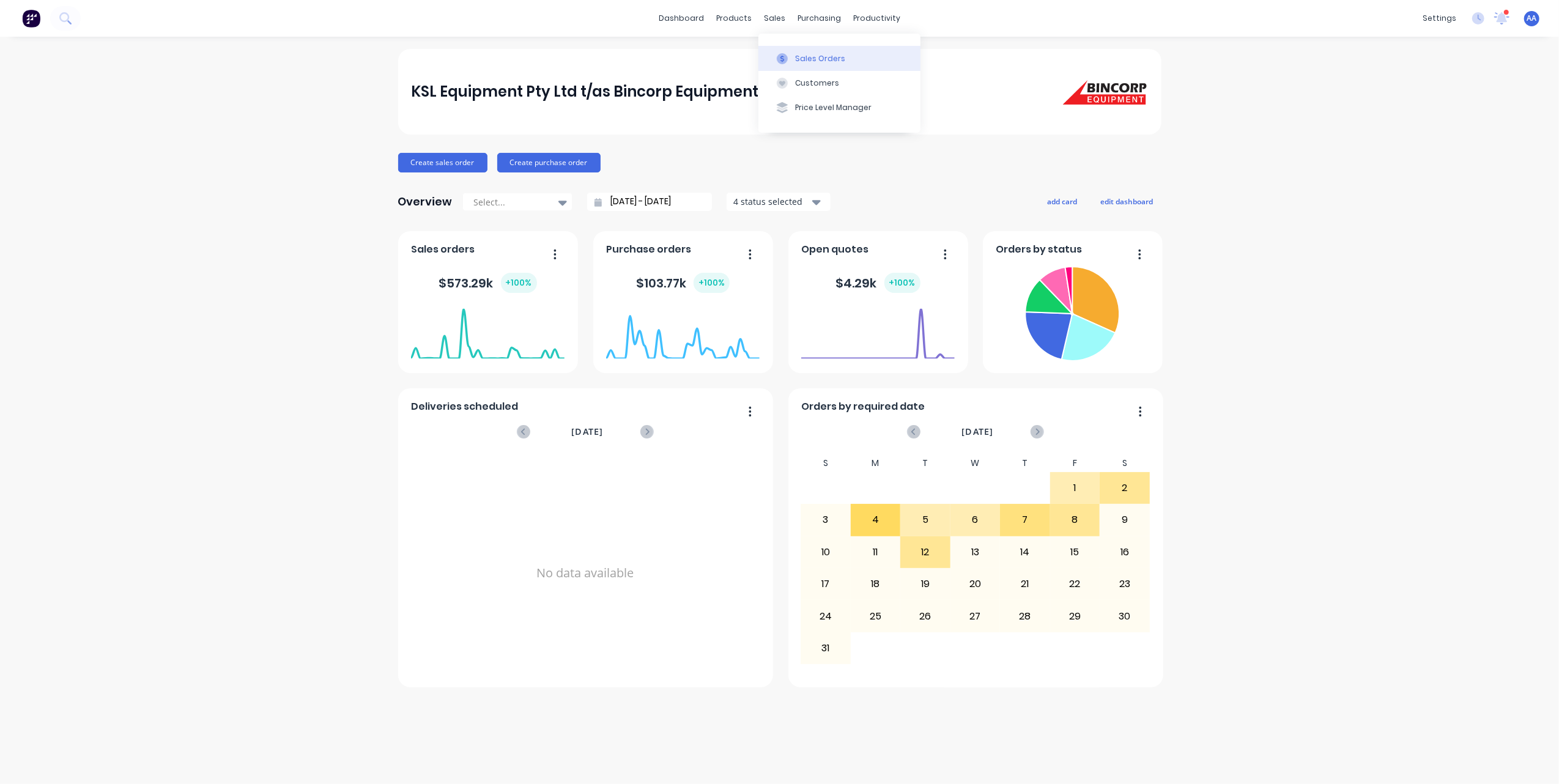
click at [788, 53] on div at bounding box center [782, 59] width 19 height 11
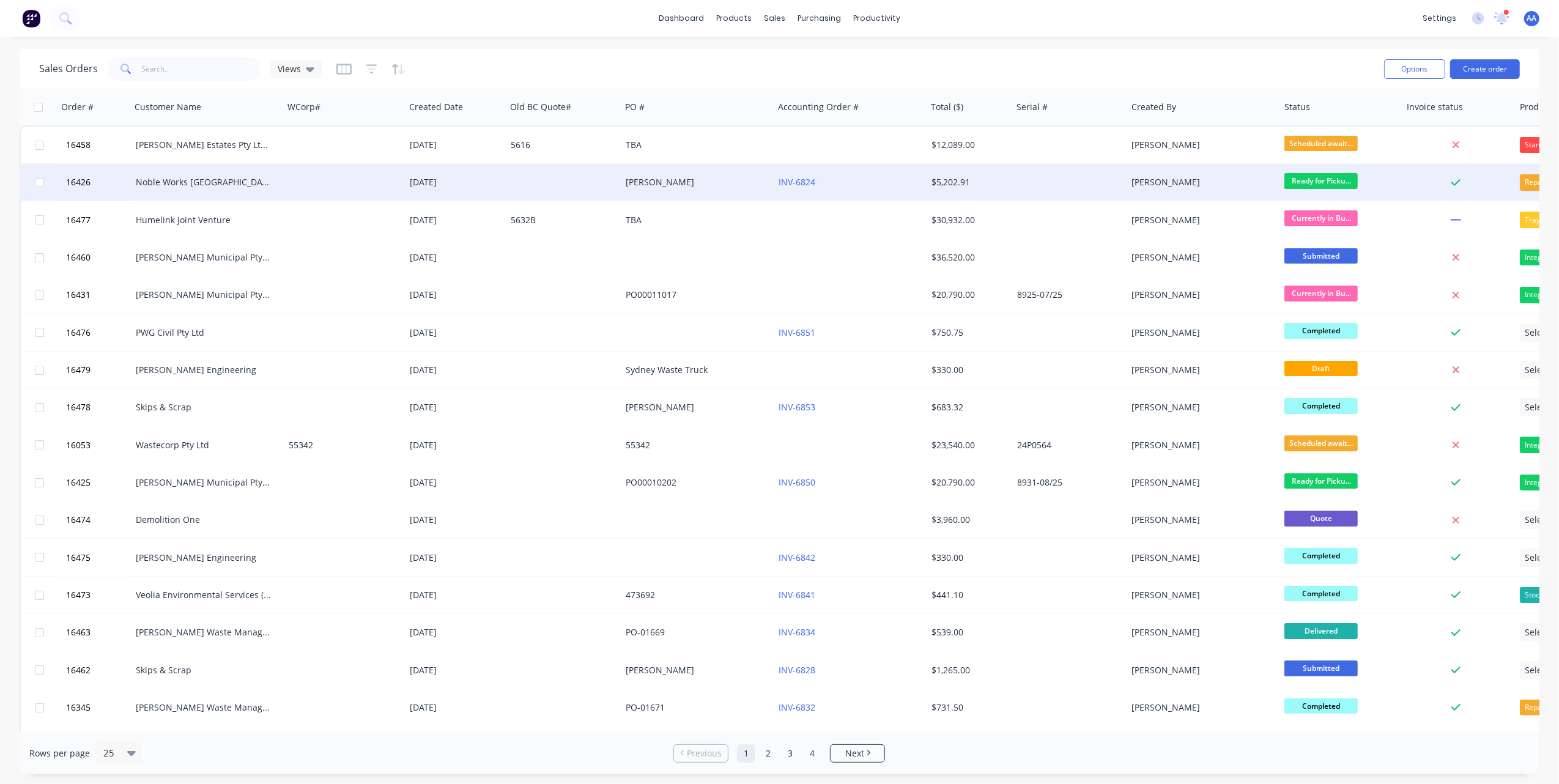
click at [204, 182] on div "Noble Works [GEOGRAPHIC_DATA]" at bounding box center [203, 181] width 136 height 12
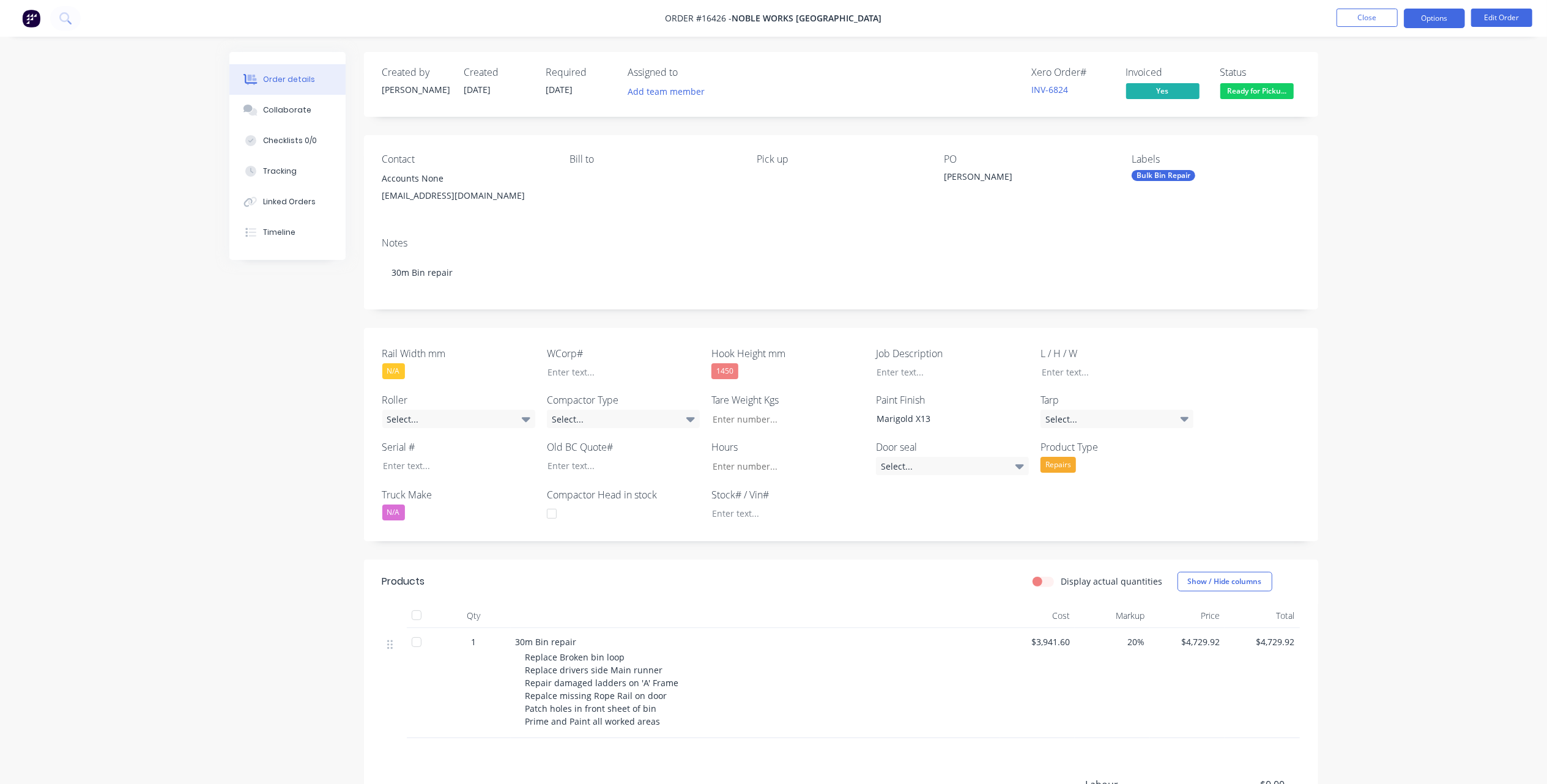
click at [1262, 21] on button "Options" at bounding box center [1434, 18] width 61 height 20
click at [1262, 72] on div "Invoice" at bounding box center [1398, 74] width 112 height 18
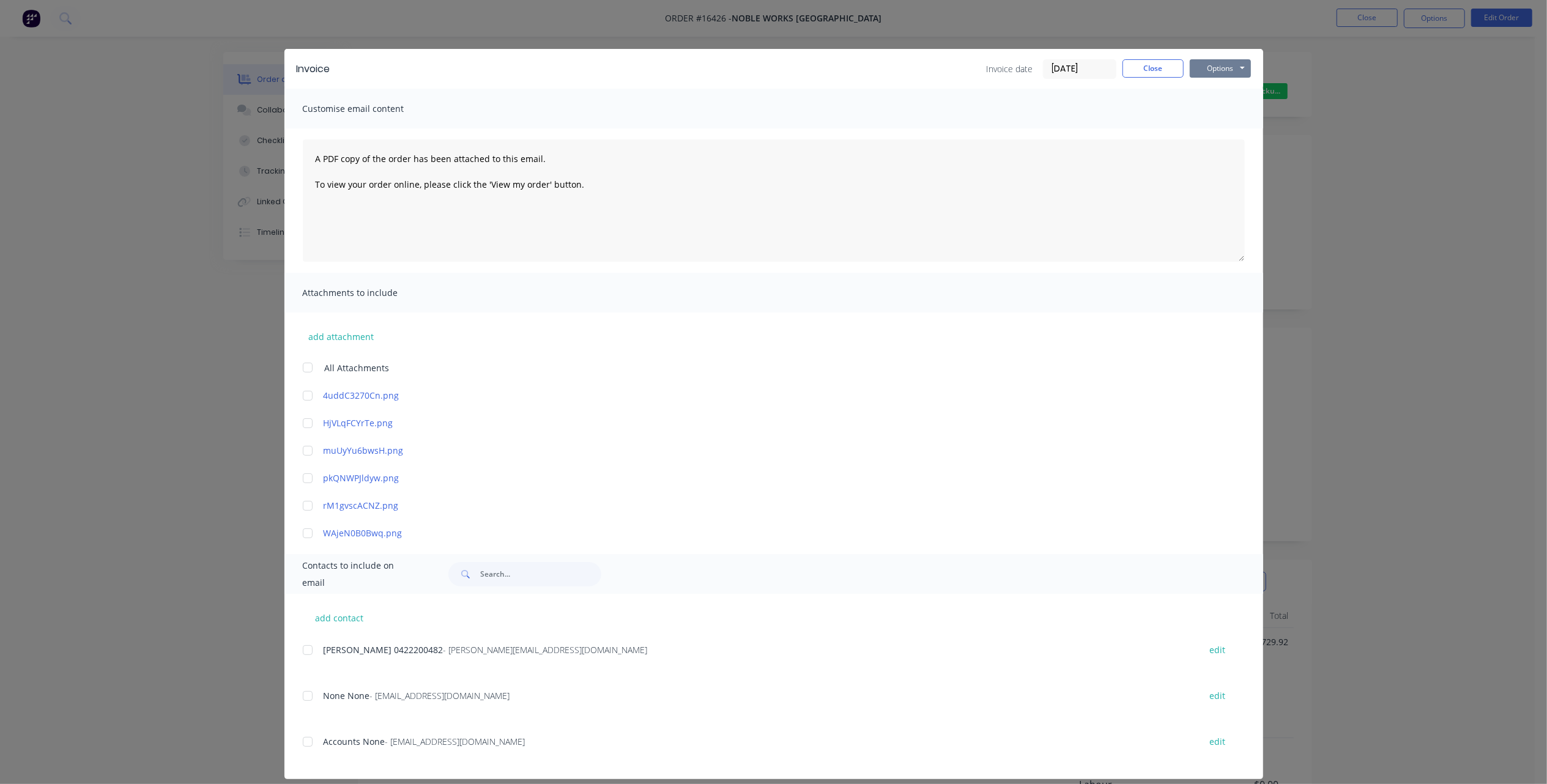
click at [1213, 65] on button "Options" at bounding box center [1220, 68] width 61 height 19
click at [1213, 87] on button "Preview" at bounding box center [1230, 91] width 79 height 21
click at [1153, 71] on button "Close" at bounding box center [1153, 68] width 61 height 19
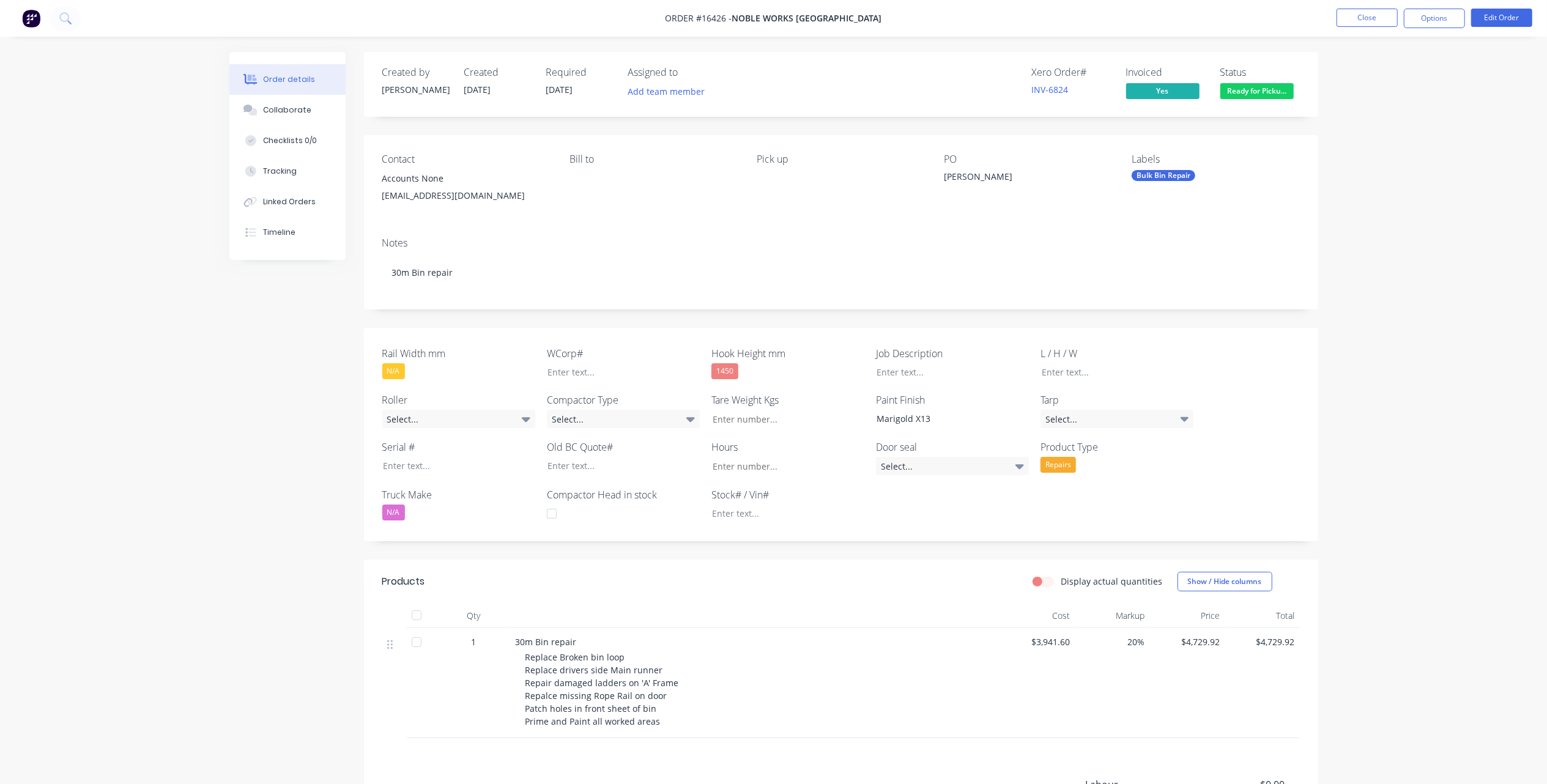
click at [32, 17] on img at bounding box center [32, 19] width 19 height 19
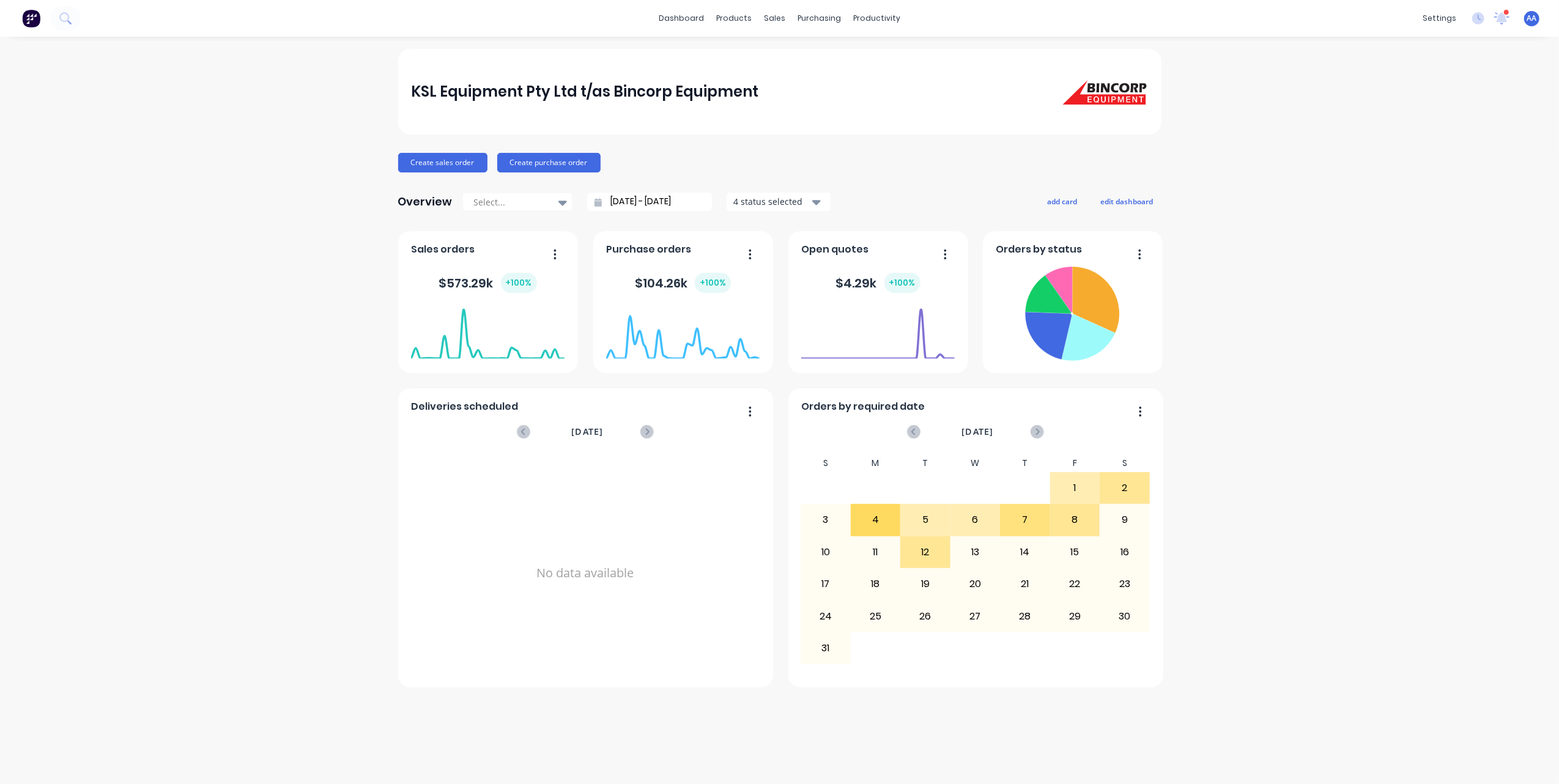
click at [1262, 18] on div "settings 2 new notifications Mark all as read [PERSON_NAME] mentioned you in a …" at bounding box center [1488, 19] width 142 height 19
click at [1262, 16] on icon at bounding box center [1503, 17] width 11 height 9
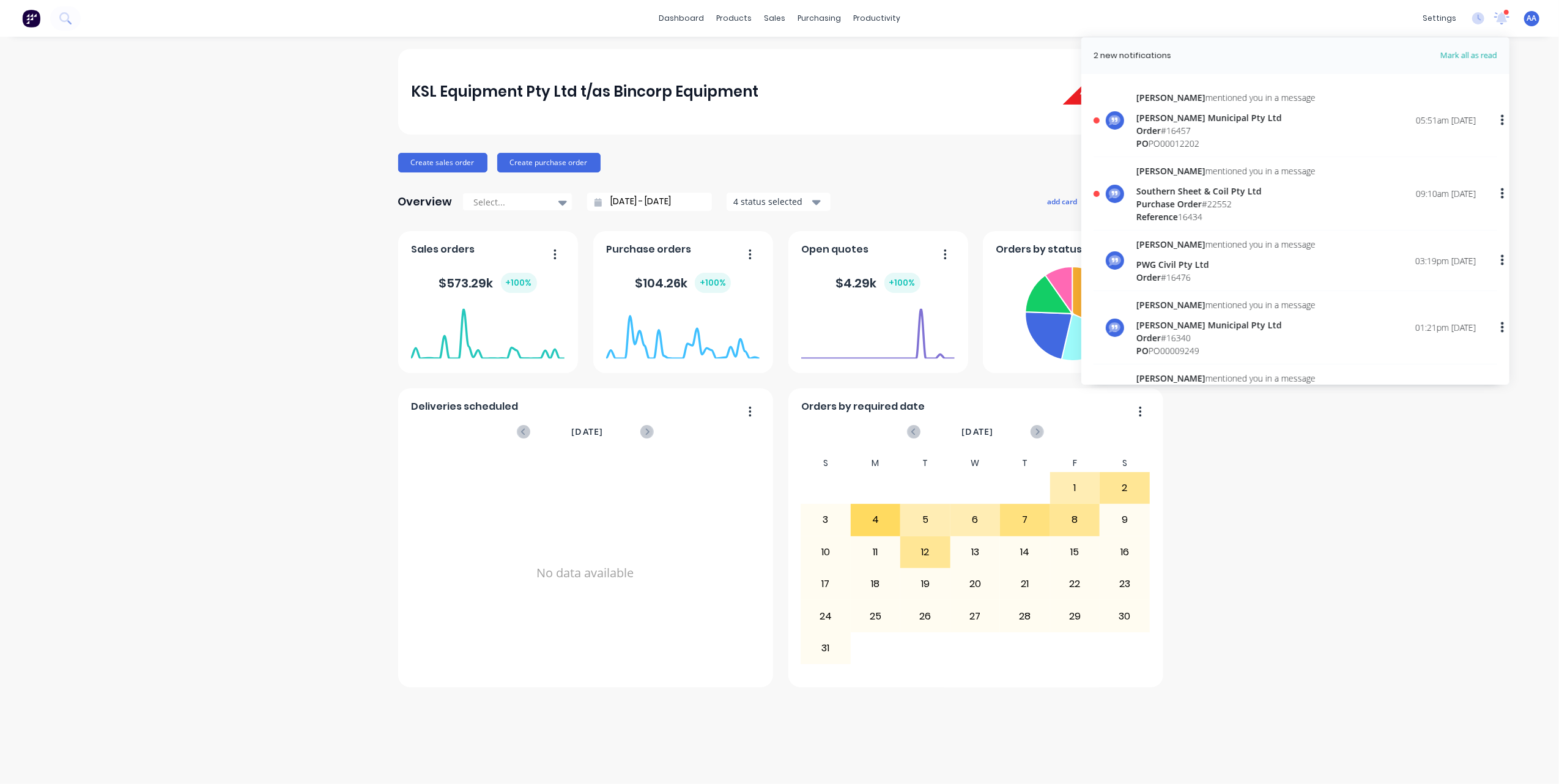
click at [159, 285] on div "KSL Equipment Pty Ltd t/as Bincorp Equipment Create sales order Create purchase…" at bounding box center [780, 410] width 1559 height 723
